Goal: Find specific page/section: Find specific page/section

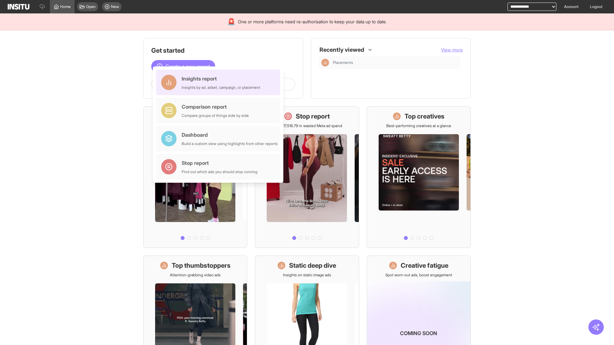
click at [220, 82] on div "Insights report Insights by ad, adset, campaign, or placement" at bounding box center [221, 82] width 79 height 15
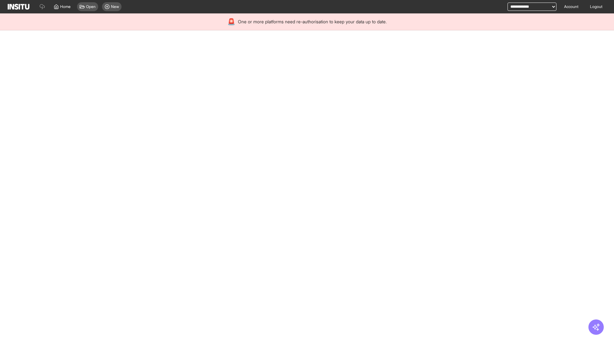
select select "**"
